Goal: Communication & Community: Answer question/provide support

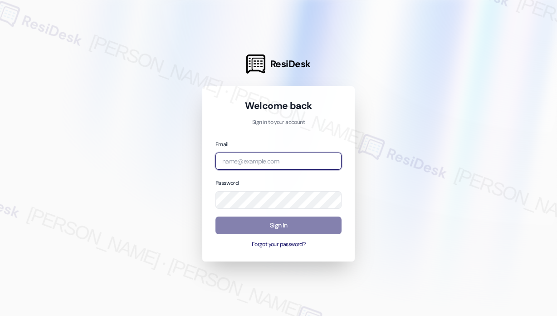
click at [260, 166] on input "email" at bounding box center [279, 161] width 126 height 18
type input "automated-surveys-campus_living_centres-john-roy.roles@campus_living_centres.com"
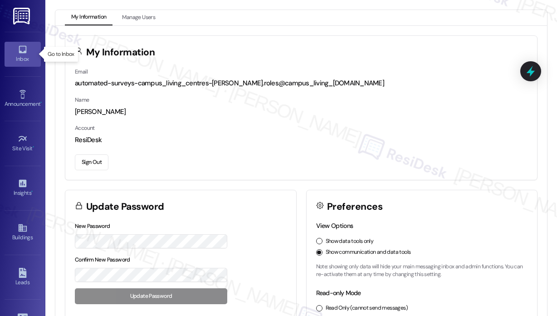
click at [24, 58] on div "Inbox" at bounding box center [22, 58] width 45 height 9
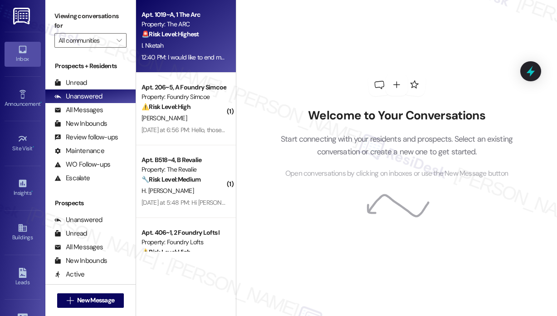
click at [168, 53] on div "12:40 PM: I would like to end my lease 12:40 PM: I would like to end my lease" at bounding box center [191, 57] width 98 height 8
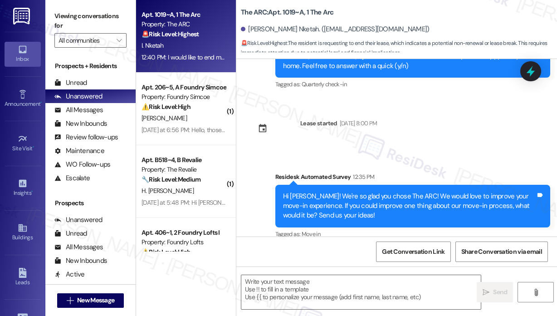
type textarea "Fetching suggested responses. Please feel free to read through the conversation…"
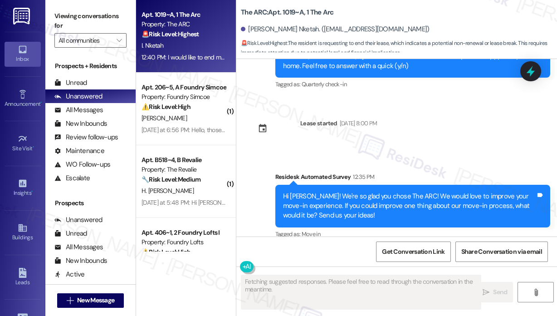
scroll to position [2038, 0]
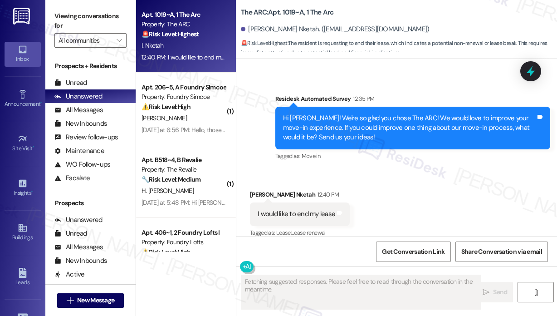
click at [321, 209] on div "I would like to end my lease" at bounding box center [297, 214] width 78 height 10
copy div "I would like to end my lease Tags and notes"
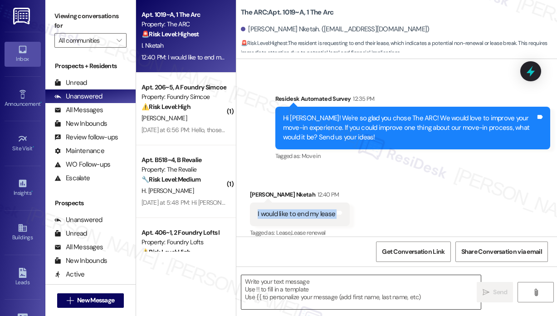
click at [316, 295] on textarea at bounding box center [361, 292] width 240 height 34
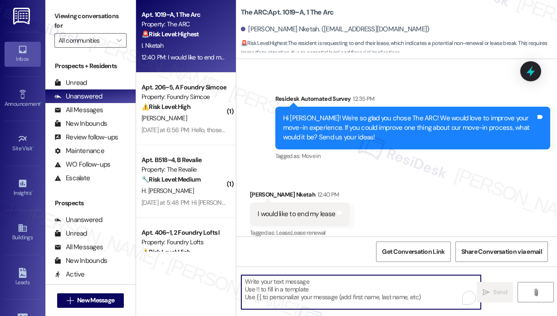
paste textarea "Thank you for reaching out. I’m sorry to hear you’re considering ending your le…"
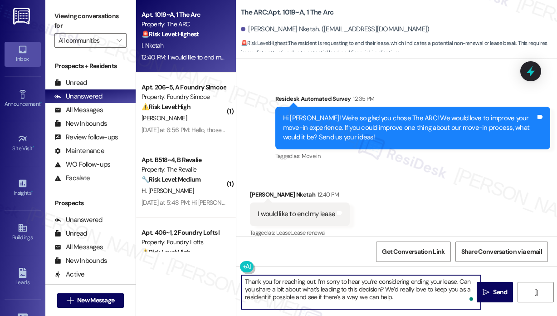
click at [315, 282] on textarea "Thank you for reaching out. I’m sorry to hear you’re considering ending your le…" at bounding box center [361, 292] width 240 height 34
type textarea "Thank you for reaching out, Ijeoma. I’m sorry to hear you’re considering ending…"
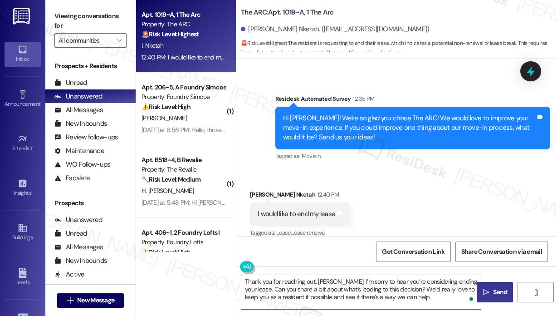
click at [496, 293] on span "Send" at bounding box center [500, 292] width 14 height 10
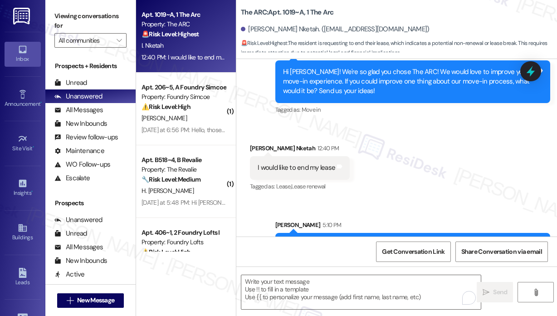
scroll to position [2120, 0]
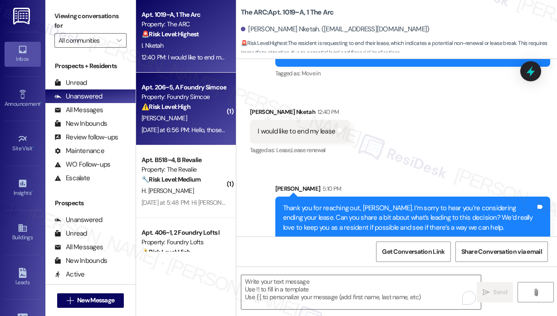
click at [200, 125] on div "Yesterday at 6:56 PM: Hello, those marks in the paint were there when I moved i…" at bounding box center [184, 129] width 86 height 11
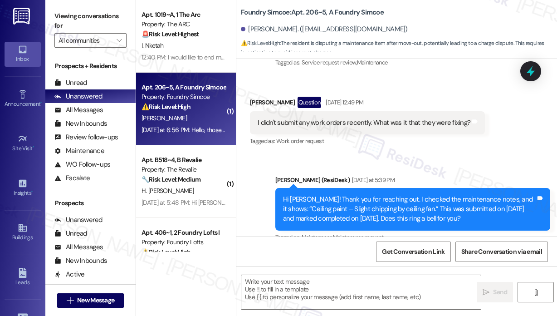
scroll to position [2446, 0]
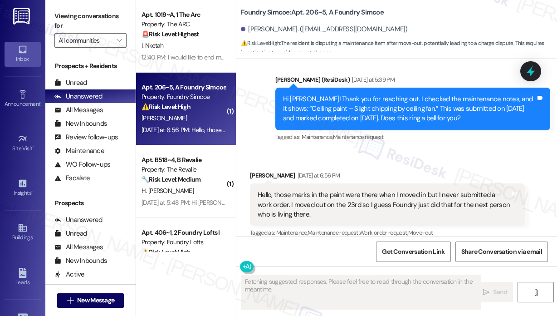
click at [444, 164] on div "Received via SMS Bridget Masterson Yesterday at 6:56 PM Hello, those marks in t…" at bounding box center [387, 205] width 289 height 83
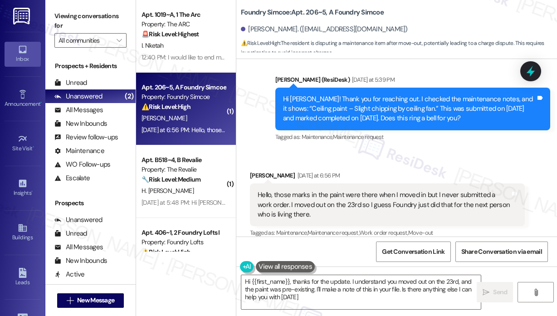
type textarea "Hi {{first_name}}, thanks for the update. I understand you moved out on the 23r…"
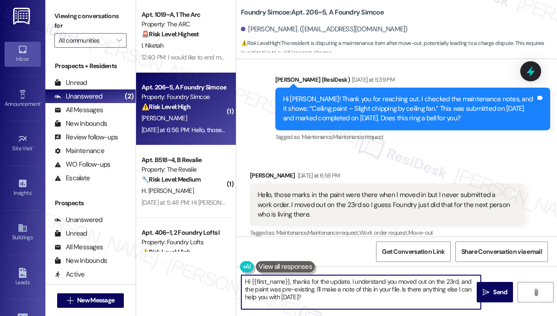
click at [365, 304] on textarea "Hi {{first_name}}, thanks for the update. I understand you moved out on the 23r…" at bounding box center [361, 292] width 240 height 34
click at [319, 297] on textarea "Hi {{first_name}}, thanks for the update. I understand you moved out on the 23r…" at bounding box center [361, 292] width 240 height 34
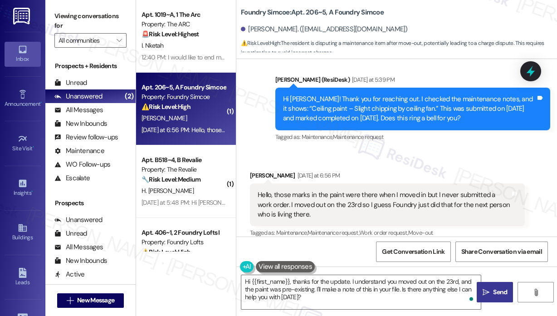
click at [482, 290] on span " Send" at bounding box center [495, 292] width 29 height 10
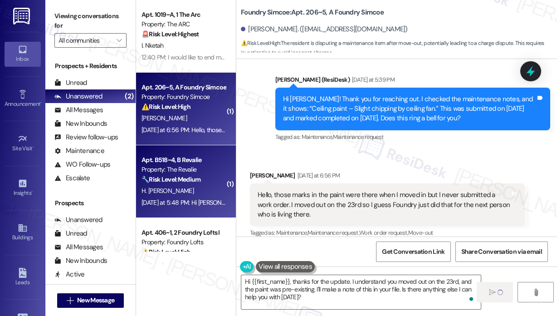
click at [192, 185] on div "H. David" at bounding box center [184, 190] width 86 height 11
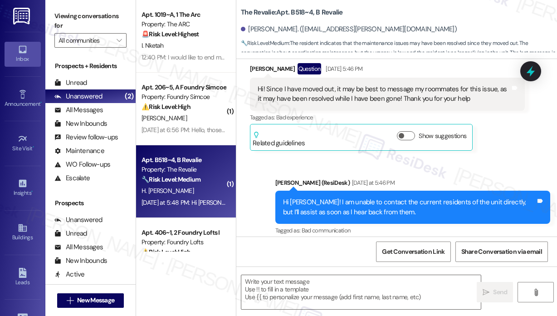
scroll to position [3535, 0]
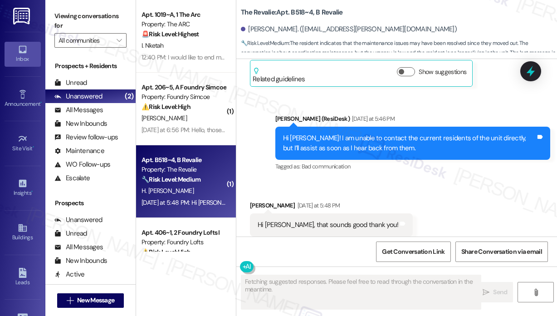
click at [448, 185] on div "Received via SMS Hailey David Yesterday at 5:48 PM Hi Sarah, that sounds good t…" at bounding box center [396, 218] width 321 height 77
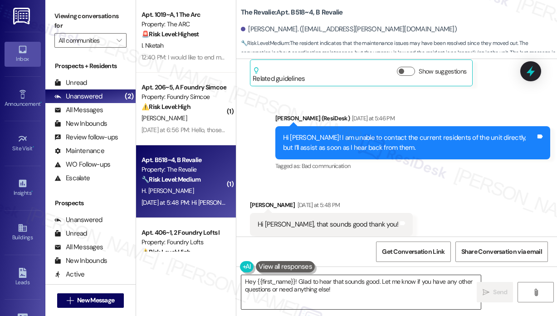
click at [359, 290] on textarea "Hey {{first_name}}! Glad to hear that sounds good. Let me know if you have any …" at bounding box center [361, 292] width 240 height 34
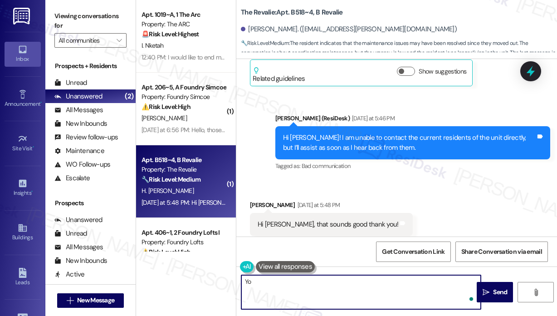
type textarea "Y"
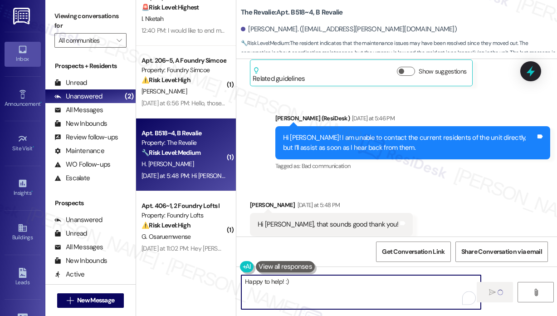
scroll to position [39, 0]
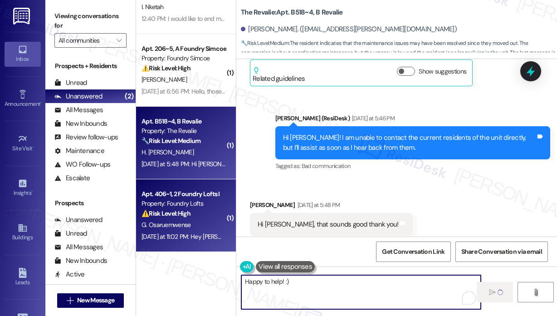
type textarea "Happy to help! :)"
click at [200, 202] on div "Property: Foundry Lofts" at bounding box center [184, 204] width 84 height 10
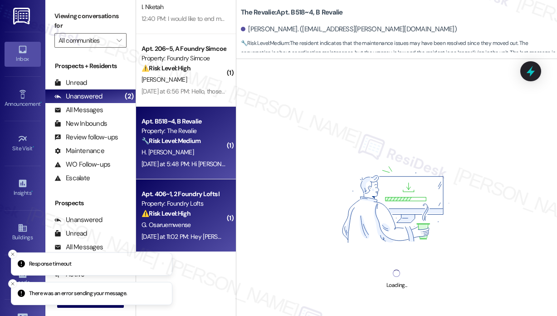
click at [184, 158] on div "Yesterday at 5:48 PM: Hi Sarah, that sounds good thank you! Yesterday at 5:48 P…" at bounding box center [184, 163] width 86 height 11
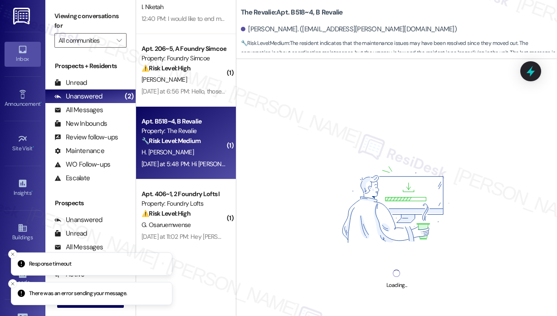
click at [186, 159] on div "Yesterday at 5:48 PM: Hi Sarah, that sounds good thank you! Yesterday at 5:48 P…" at bounding box center [184, 163] width 86 height 11
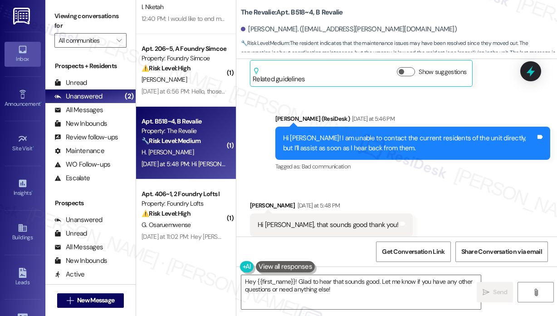
scroll to position [3536, 0]
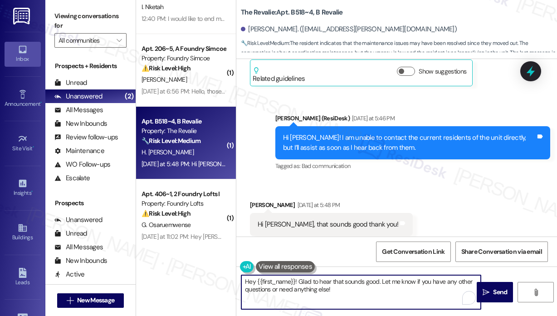
drag, startPoint x: 352, startPoint y: 297, endPoint x: 226, endPoint y: 270, distance: 129.1
click at [226, 270] on div "Apt. 1019~A, 1 The Arc Property: The ARC 🚨 Risk Level: Highest The resident is …" at bounding box center [346, 158] width 421 height 316
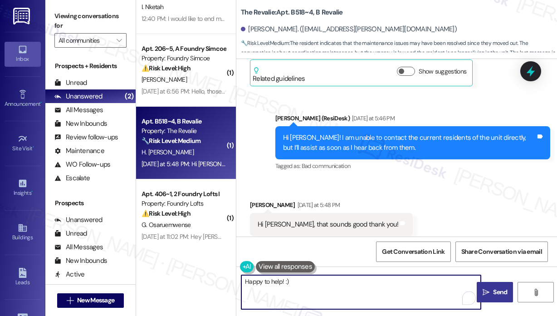
type textarea "Happy to help! :)"
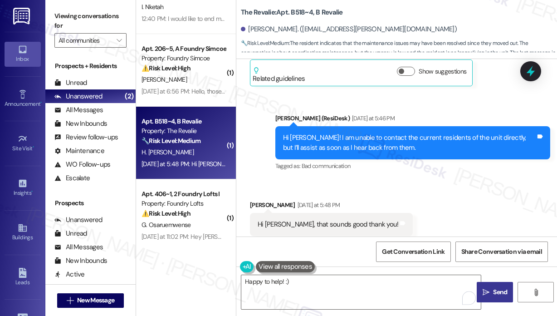
click at [489, 289] on icon "" at bounding box center [486, 292] width 7 height 7
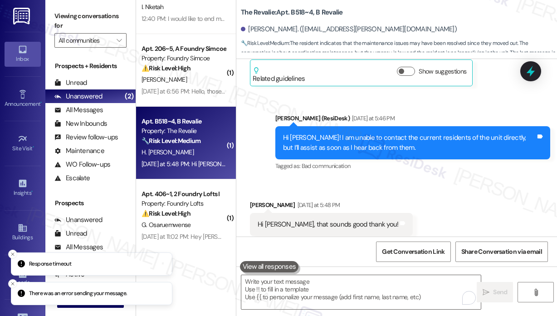
type textarea "Fetching suggested responses. Please feel free to read through the conversation…"
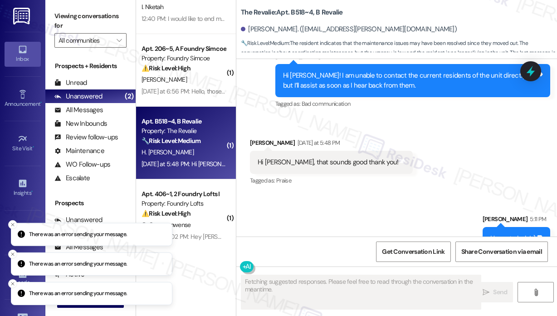
scroll to position [3599, 0]
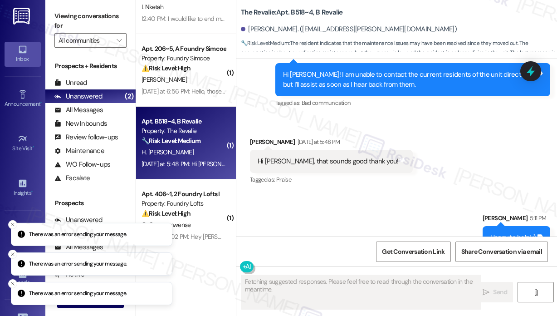
click at [367, 202] on div "Sent via SMS Sarah 5:11 PM Happy to help! :) Tags and notes" at bounding box center [396, 224] width 321 height 63
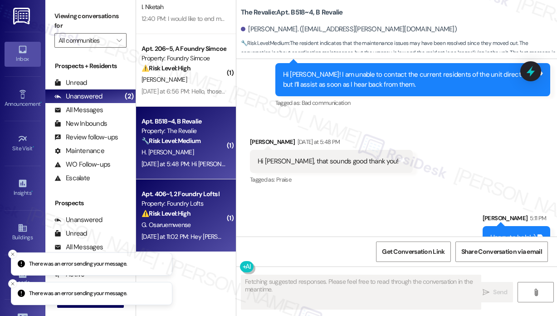
click at [206, 214] on div "⚠️ Risk Level: High The resident is discussing a late rent payment and partial …" at bounding box center [184, 214] width 84 height 10
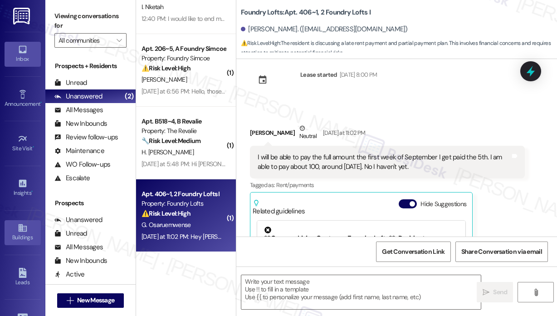
scroll to position [1866, 0]
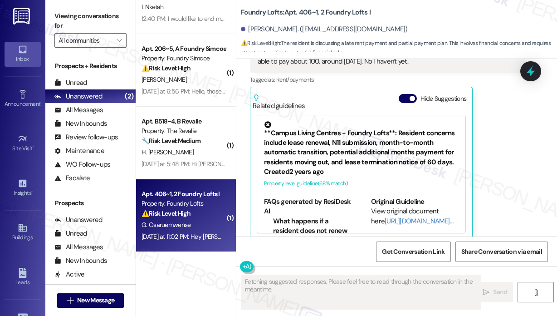
click at [496, 190] on div "[PERSON_NAME] Neutral [DATE] at 11:02 PM I will be able to pay the full amount …" at bounding box center [387, 129] width 275 height 222
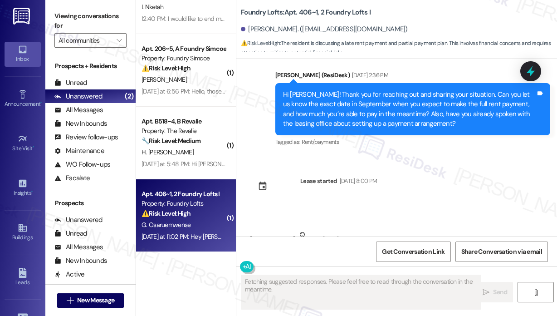
scroll to position [1639, 0]
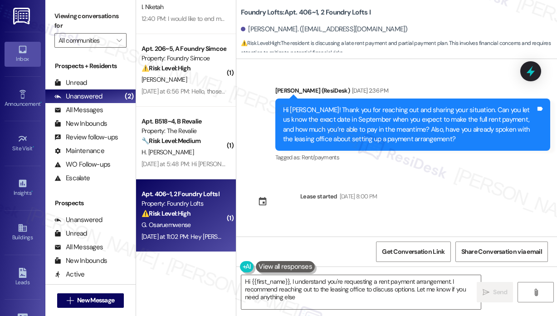
type textarea "Hi {{first_name}}, I understand you're requesting a rent payment arrangement. I…"
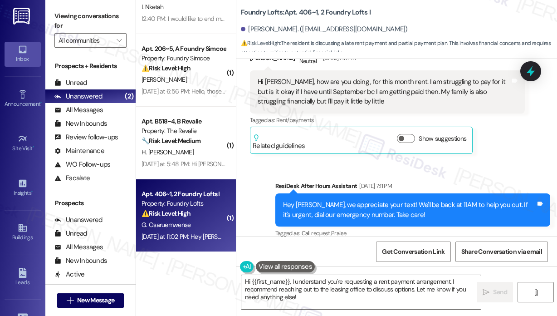
scroll to position [1412, 0]
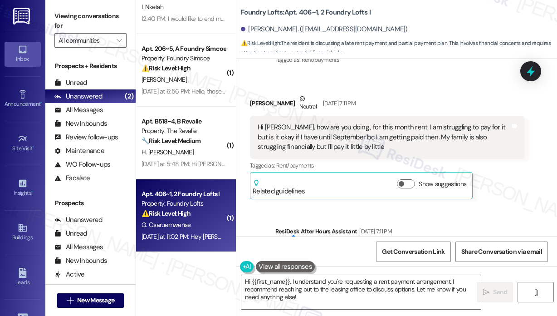
click at [505, 226] on div "ResiDesk After Hours Assistant Aug 20, 2025 at 7:11 PM" at bounding box center [412, 232] width 275 height 13
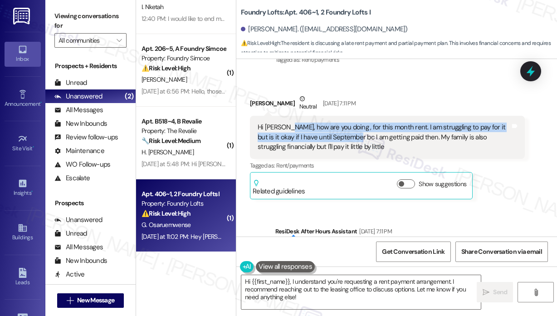
drag, startPoint x: 344, startPoint y: 132, endPoint x: 288, endPoint y: 121, distance: 56.9
click at [288, 123] on div "Hi [PERSON_NAME], how are you doing , for this month rent. I am struggling to p…" at bounding box center [384, 137] width 253 height 29
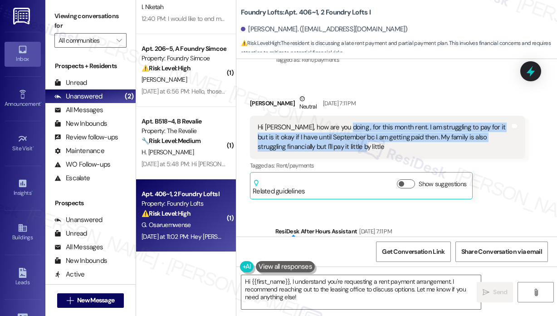
drag, startPoint x: 340, startPoint y: 137, endPoint x: 338, endPoint y: 118, distance: 18.7
click at [338, 123] on div "Hi [PERSON_NAME], how are you doing , for this month rent. I am struggling to p…" at bounding box center [384, 137] width 253 height 29
copy div "for this month rent. I am struggling to pay for it but is it okay if I have unt…"
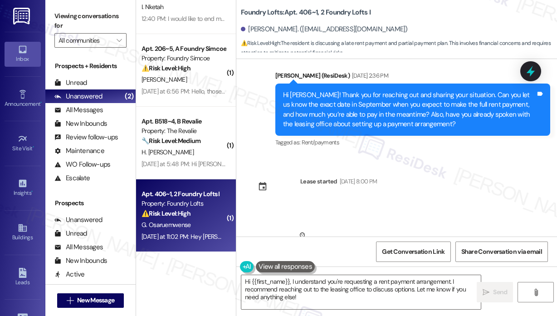
scroll to position [1730, 0]
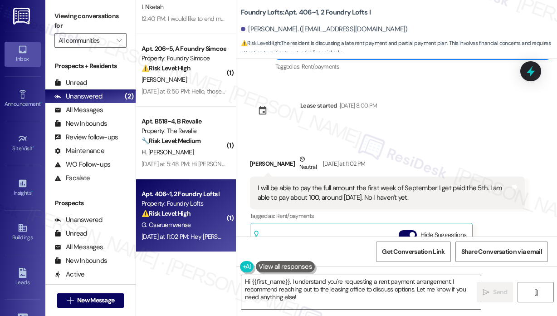
click at [357, 183] on div "I will be able to pay the full amount the first week of September I get paid th…" at bounding box center [384, 193] width 253 height 20
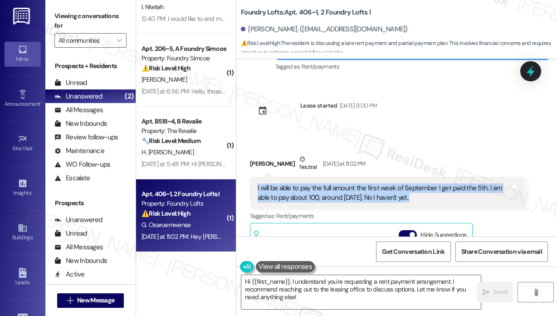
click at [357, 183] on div "I will be able to pay the full amount the first week of September I get paid th…" at bounding box center [384, 193] width 253 height 20
copy div "I will be able to pay the full amount the first week of September I get paid th…"
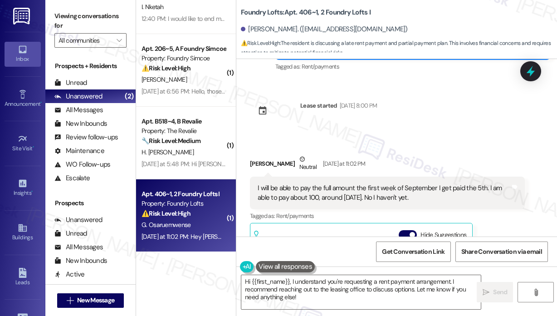
click at [445, 112] on div "WO Opened request: When we mov... Sep 09, 2024 at 12:29 AM Status : Completed S…" at bounding box center [396, 147] width 321 height 177
click at [527, 70] on icon at bounding box center [530, 71] width 15 height 15
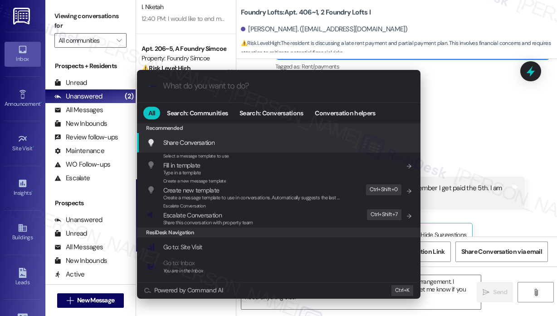
click at [205, 88] on input "What do you want to do?" at bounding box center [286, 86] width 246 height 10
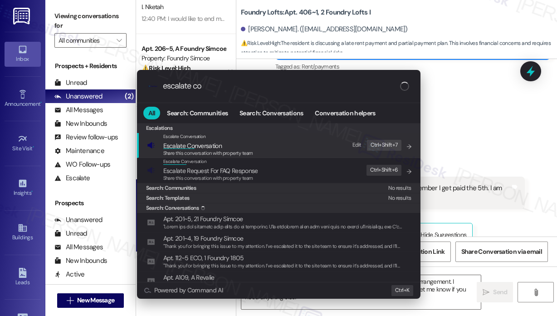
type input "escalate con"
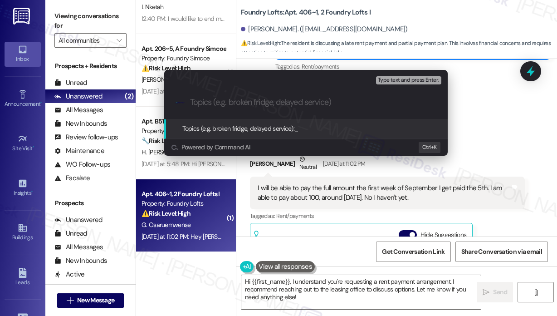
type input "Request for Extension on Rent Payment Until [DATE]"
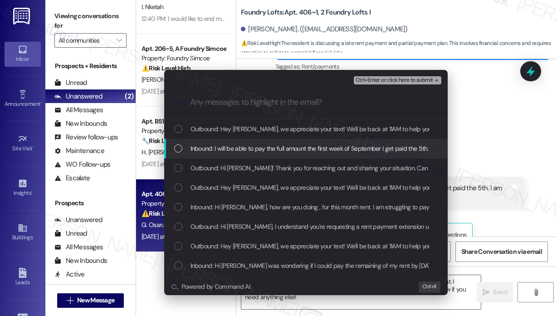
click at [178, 148] on div "List of options" at bounding box center [178, 148] width 8 height 8
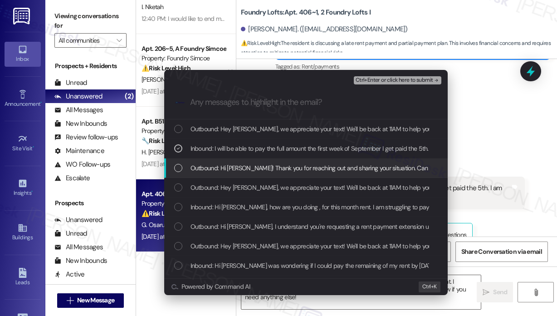
click at [178, 170] on div "List of options" at bounding box center [178, 168] width 8 height 8
click at [174, 168] on div "List of options" at bounding box center [178, 168] width 8 height 8
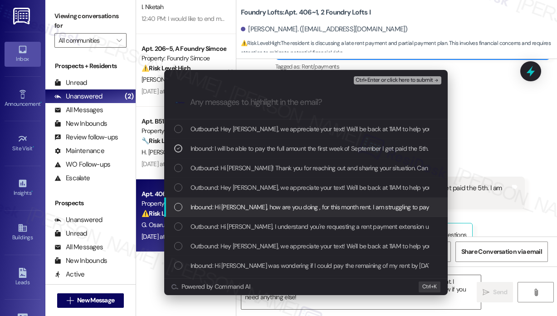
click at [180, 209] on div "List of options" at bounding box center [178, 207] width 8 height 8
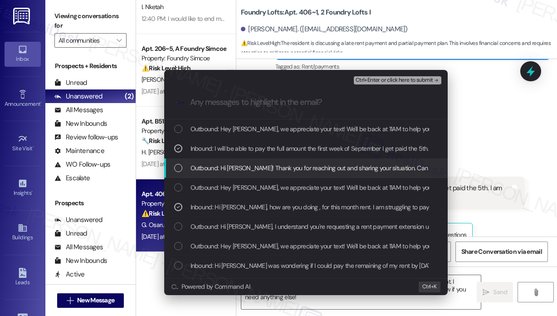
click at [177, 168] on div "List of options" at bounding box center [178, 168] width 8 height 8
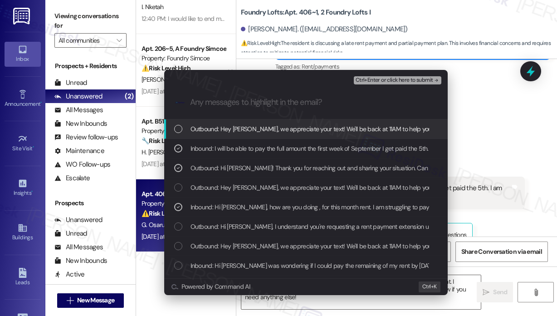
click at [392, 81] on span "Ctrl+Enter or click here to submit" at bounding box center [395, 80] width 78 height 6
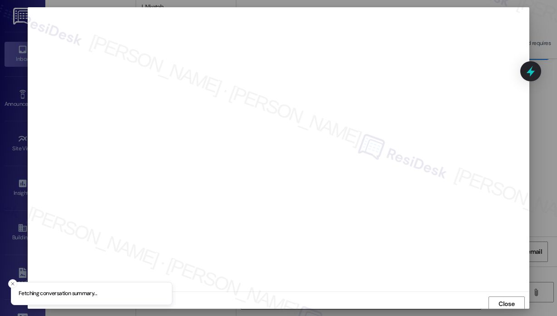
scroll to position [2, 0]
click at [496, 300] on button "Close" at bounding box center [507, 301] width 36 height 15
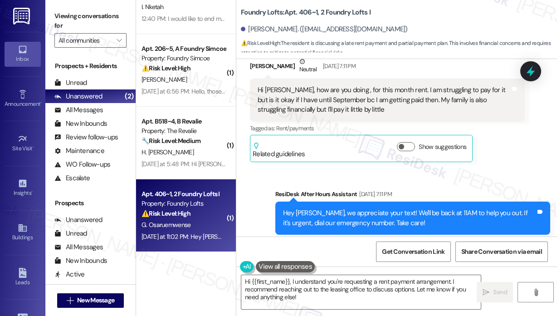
scroll to position [1410, 0]
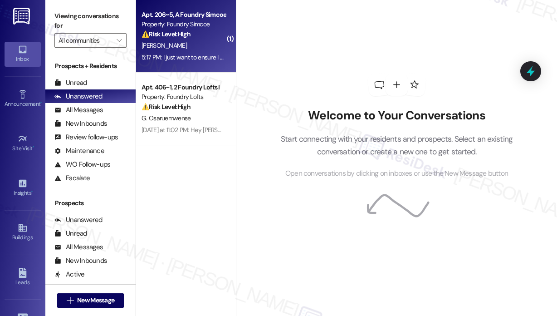
click at [228, 38] on div "Apt. 206~5, A Foundry Simcoe Property: Foundry Simcoe ⚠️ Risk Level: High The r…" at bounding box center [186, 36] width 100 height 73
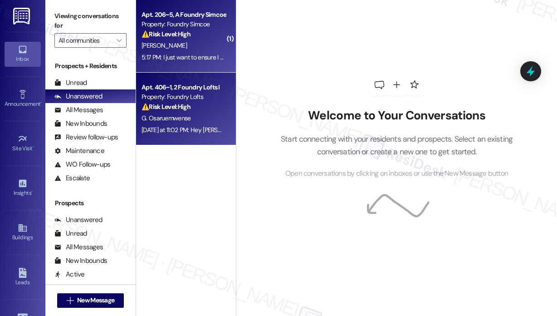
click at [197, 108] on div "⚠️ Risk Level: High The resident is discussing a late rent payment and partial …" at bounding box center [184, 107] width 84 height 10
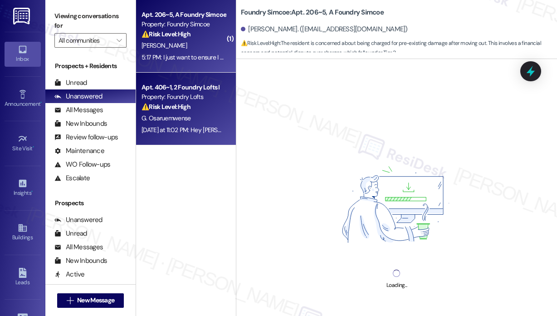
click at [197, 49] on div "[PERSON_NAME]" at bounding box center [184, 45] width 86 height 11
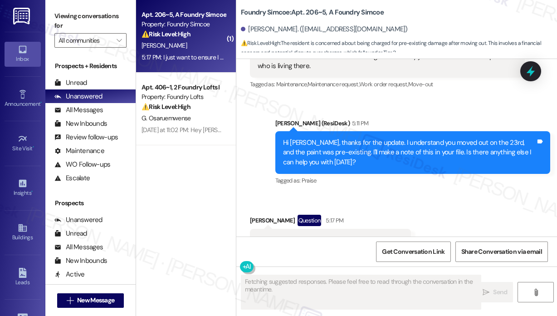
scroll to position [2607, 0]
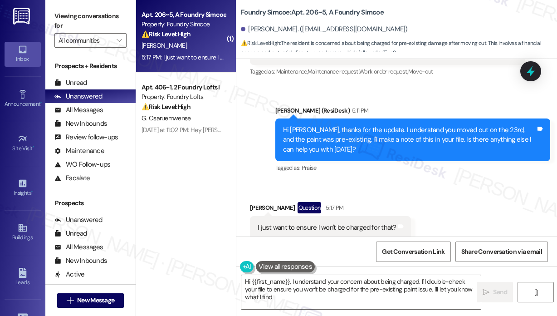
type textarea "Hi {{first_name}}, I understand your concern about being charged. I'll double-c…"
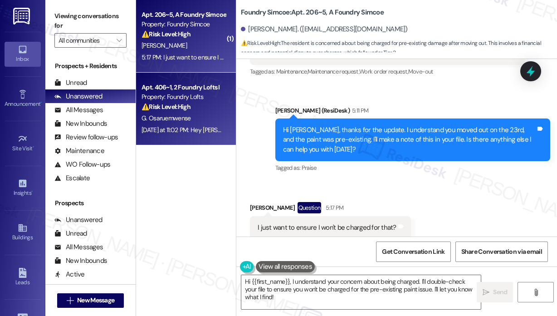
click at [183, 92] on div "Apt. 406~1, 2 Foundry Lofts I" at bounding box center [184, 88] width 84 height 10
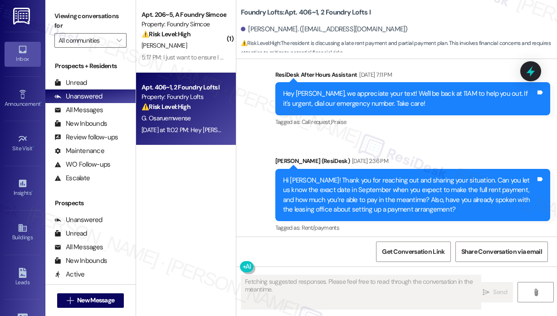
scroll to position [1548, 0]
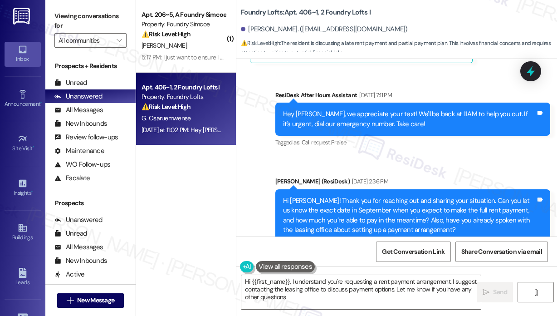
type textarea "Hi {{first_name}}, I understand you're requesting a rent payment arrangement. I…"
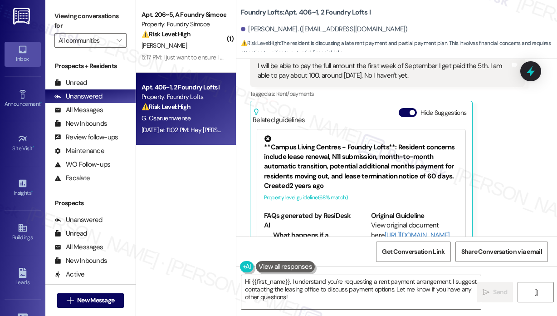
scroll to position [1774, 0]
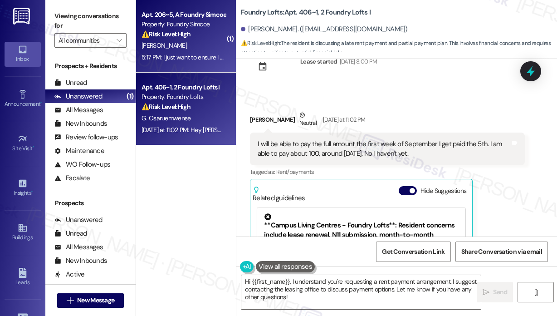
click at [181, 29] on div "Property: Foundry Simcoe" at bounding box center [184, 25] width 84 height 10
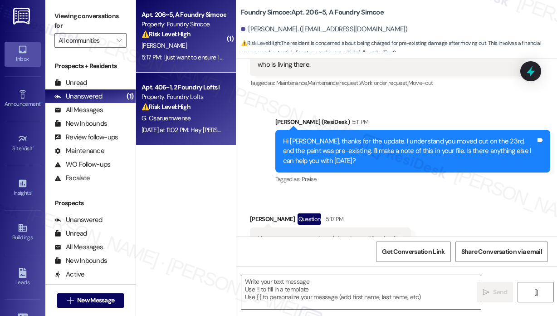
scroll to position [2607, 0]
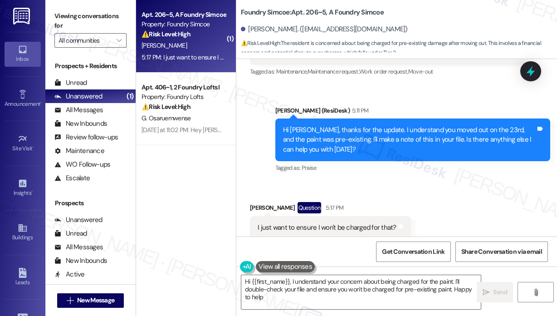
type textarea "Hi {{first_name}}, I understand your concern about being charged for the paint.…"
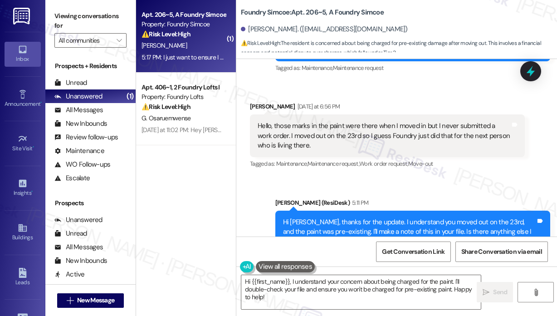
scroll to position [2516, 0]
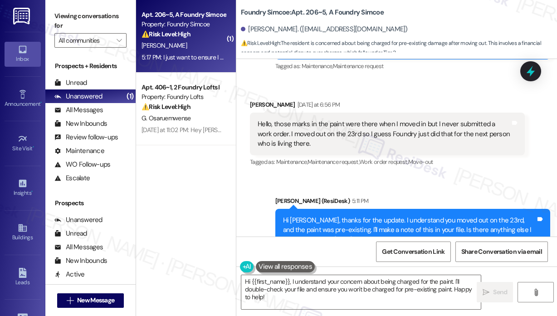
click at [195, 186] on div "( 1 ) Apt. 206~5, A Foundry Simcoe Property: Foundry Simcoe ⚠️ Risk Level: High…" at bounding box center [186, 125] width 100 height 251
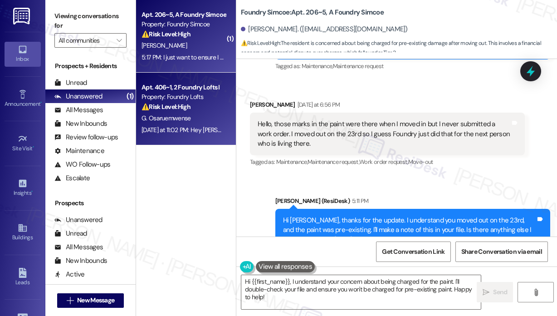
click at [214, 123] on div "G. Osaruemwense" at bounding box center [184, 118] width 86 height 11
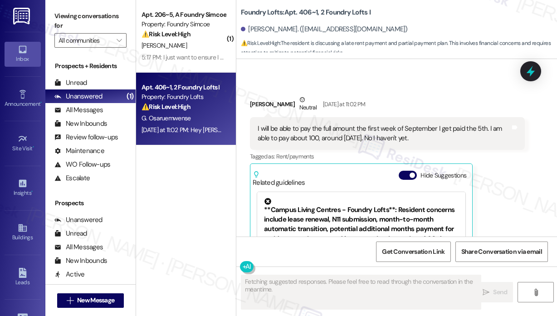
scroll to position [1866, 0]
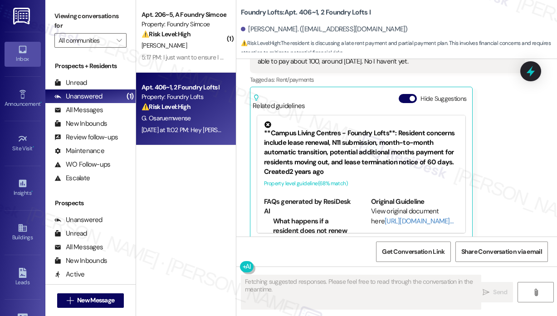
click at [514, 187] on div "[PERSON_NAME] Neutral [DATE] at 11:02 PM I will be able to pay the full amount …" at bounding box center [387, 129] width 275 height 222
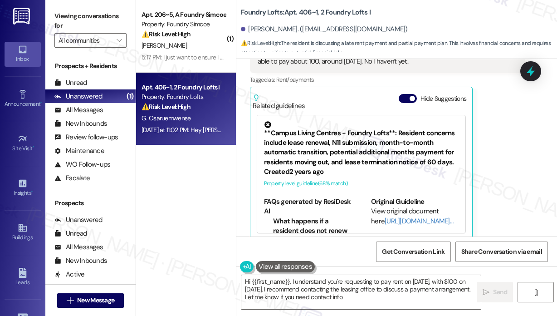
type textarea "Hi {{first_name}}, I understand you're requesting to pay rent on [DATE], with $…"
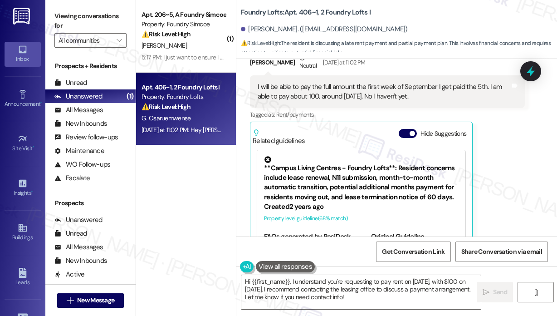
scroll to position [1773, 0]
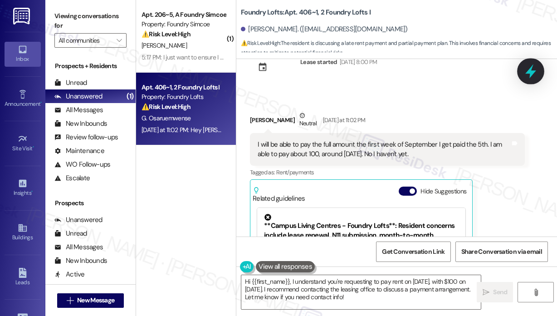
click at [529, 72] on icon at bounding box center [531, 71] width 11 height 14
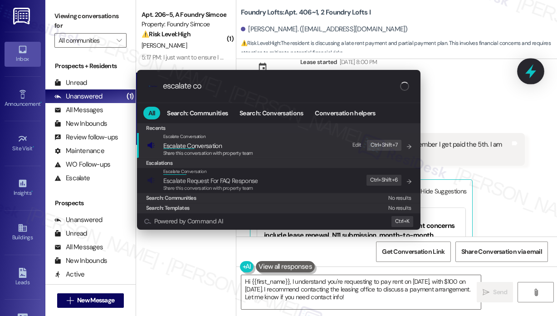
type input "escalate con"
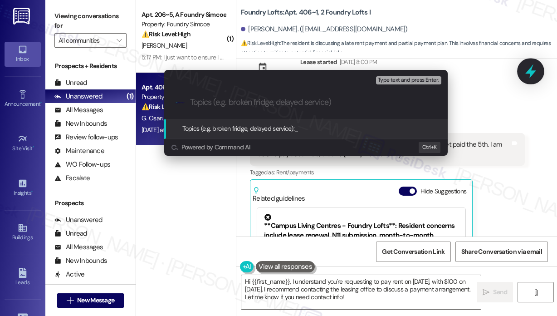
type input "Request for Extension on Rent Payment Until [DATE]"
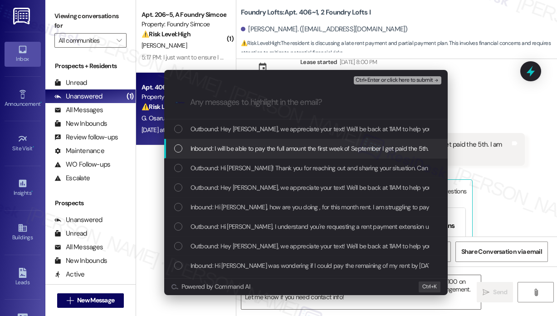
click at [361, 150] on span "Inbound: I will be able to pay the full amount the first week of September I ge…" at bounding box center [388, 148] width 394 height 10
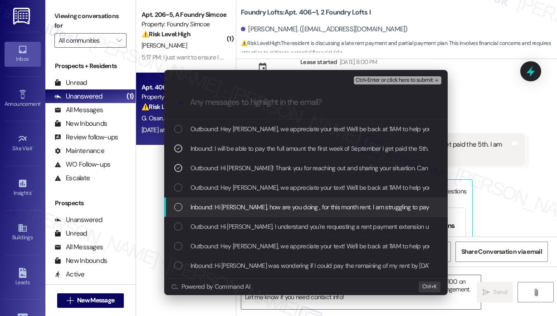
click at [334, 206] on span "Inbound: Hi [PERSON_NAME], how are you doing , for this month rent. I am strugg…" at bounding box center [483, 207] width 584 height 10
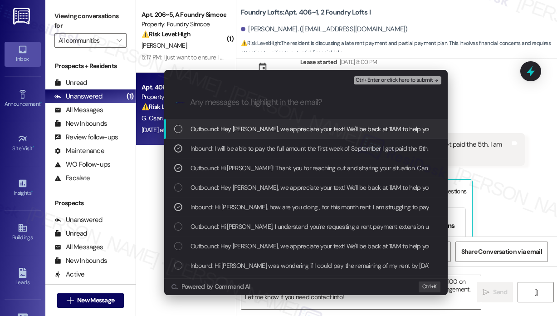
click at [407, 82] on span "Ctrl+Enter or click here to submit" at bounding box center [395, 80] width 78 height 6
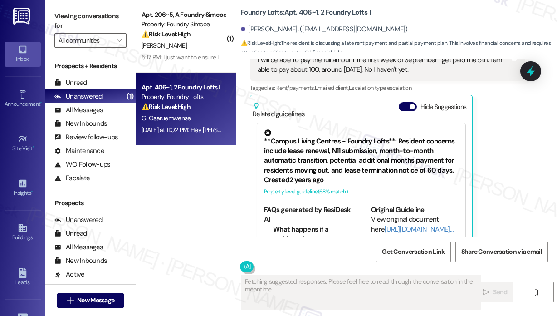
scroll to position [1866, 0]
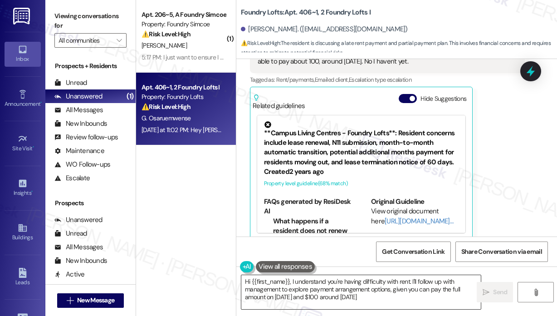
type textarea "Hi {{first_name}}, I understand you're having difficulty with rent. I'll follow…"
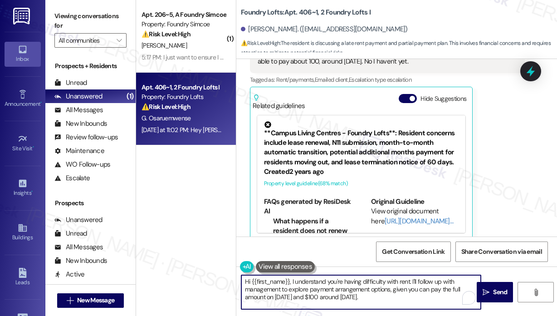
click at [383, 300] on textarea "Hi {{first_name}}, I understand you're having difficulty with rent. I'll follow…" at bounding box center [361, 292] width 240 height 34
click at [483, 291] on icon "" at bounding box center [486, 292] width 7 height 7
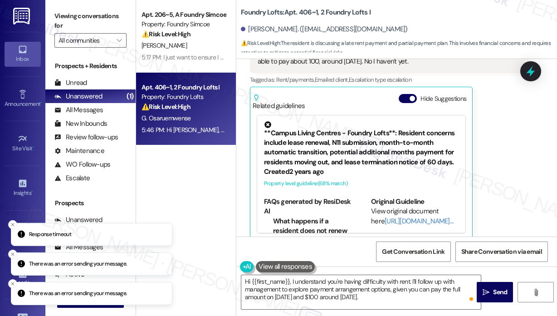
click at [496, 176] on div "[PERSON_NAME] Neutral [DATE] at 11:02 PM I will be able to pay the full amount …" at bounding box center [387, 129] width 275 height 222
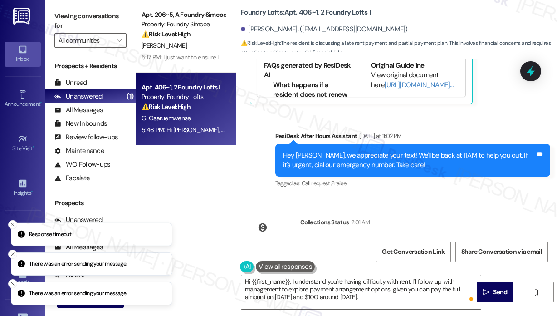
scroll to position [2128, 0]
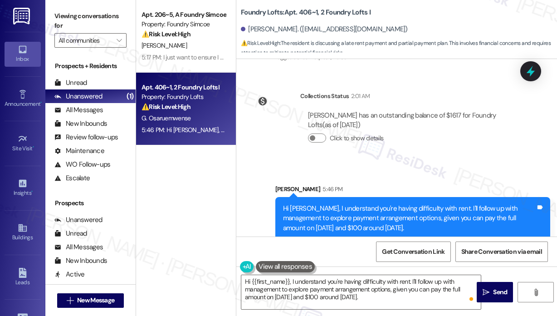
click at [199, 236] on div "Apt. 206~5, A Foundry Simcoe Property: Foundry Simcoe ⚠️ Risk Level: High The r…" at bounding box center [186, 125] width 100 height 251
